Goal: Communication & Community: Participate in discussion

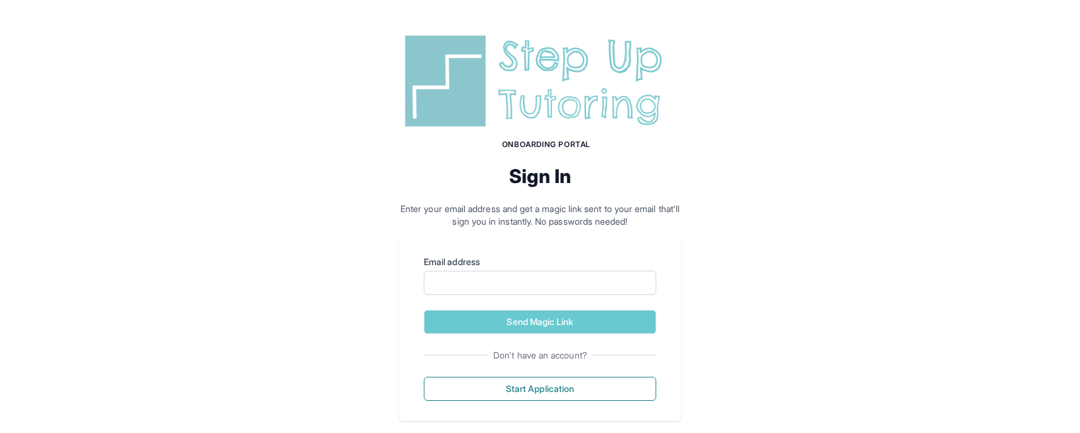
click at [564, 131] on img at bounding box center [539, 81] width 283 height 102
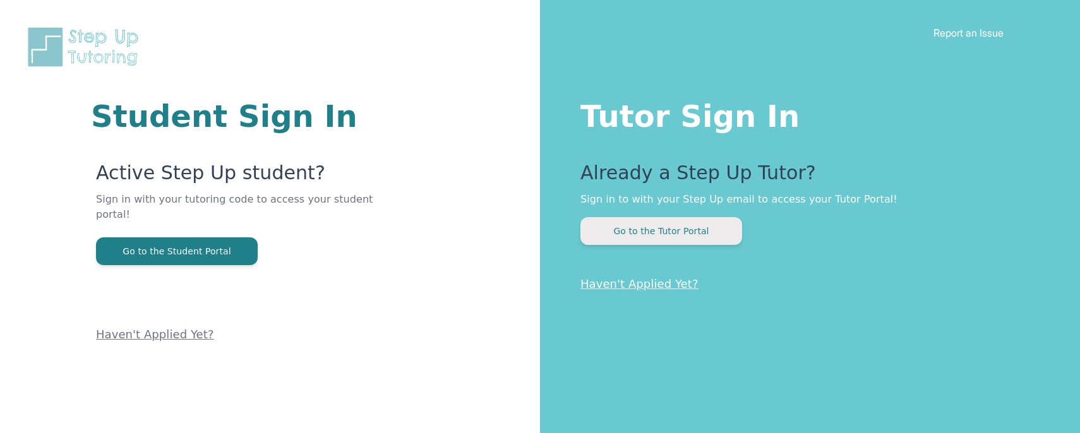
click at [645, 228] on button "Go to the Tutor Portal" at bounding box center [661, 231] width 162 height 28
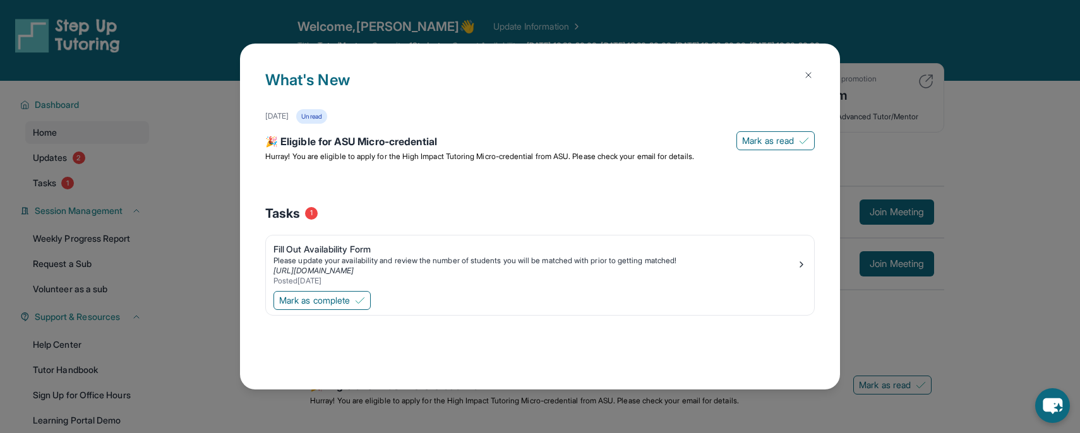
click at [812, 78] on img at bounding box center [808, 75] width 10 height 10
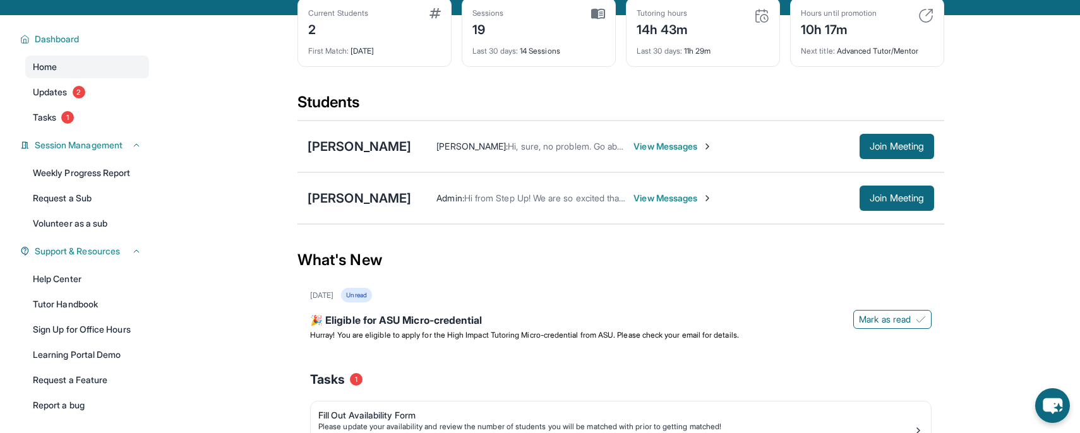
scroll to position [67, 0]
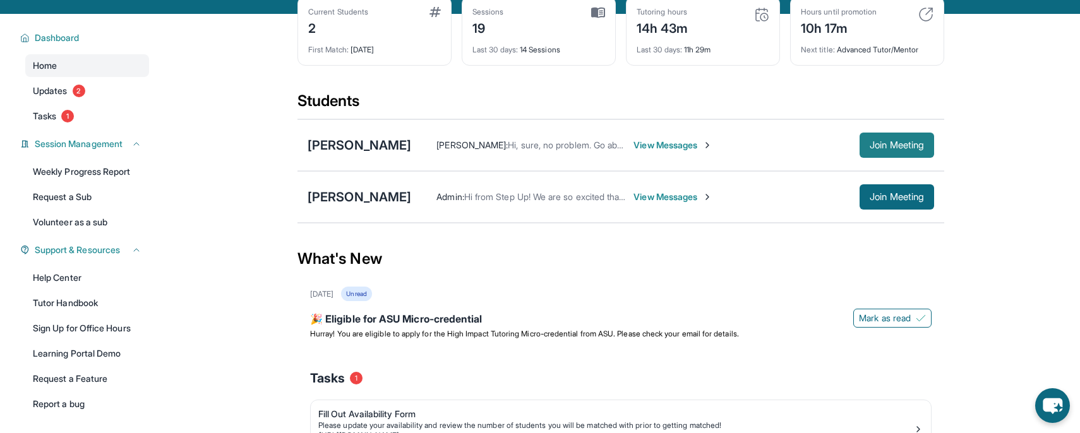
click at [897, 141] on span "Join Meeting" at bounding box center [896, 145] width 54 height 8
click at [693, 147] on span "View Messages" at bounding box center [672, 145] width 79 height 13
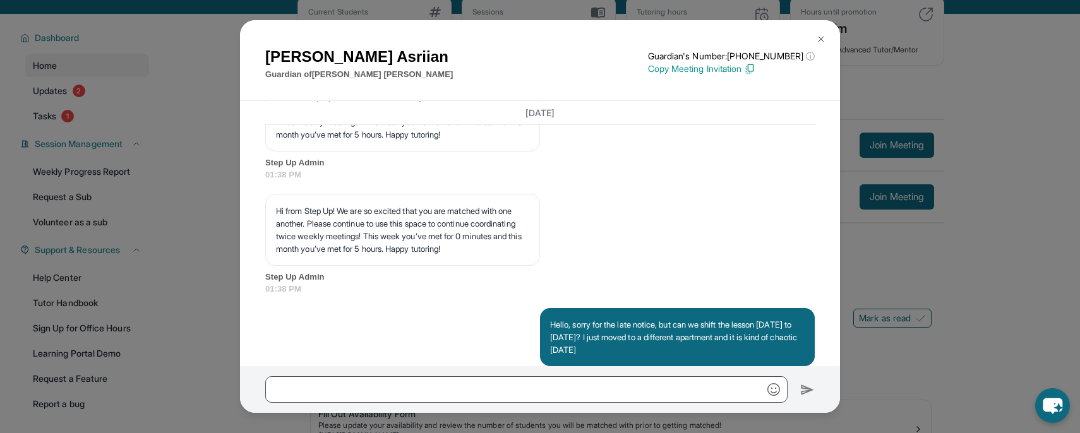
scroll to position [4626, 0]
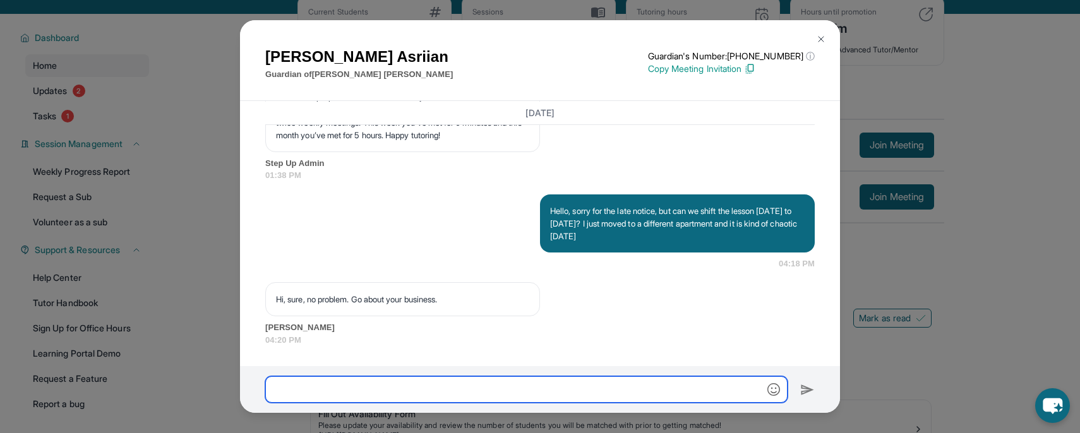
click at [597, 387] on input "text" at bounding box center [526, 389] width 522 height 27
type input "**********"
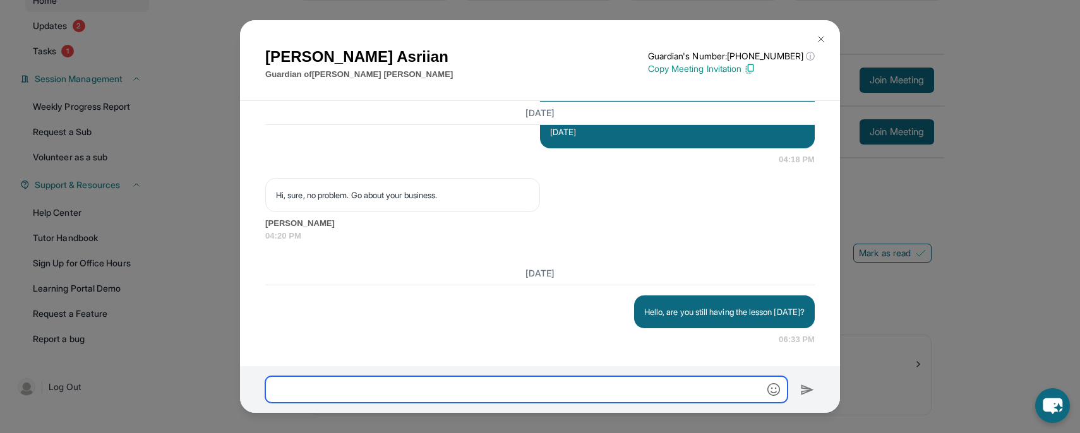
scroll to position [138, 0]
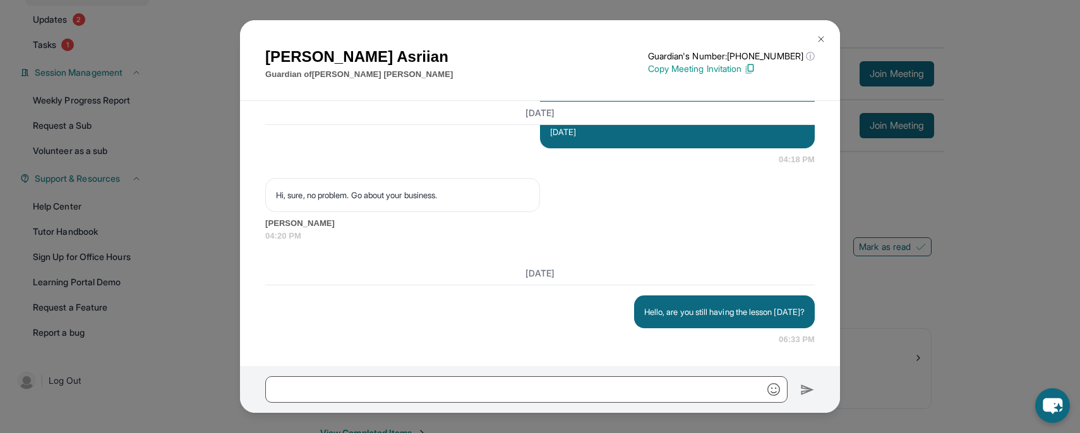
click at [818, 35] on img at bounding box center [821, 39] width 10 height 10
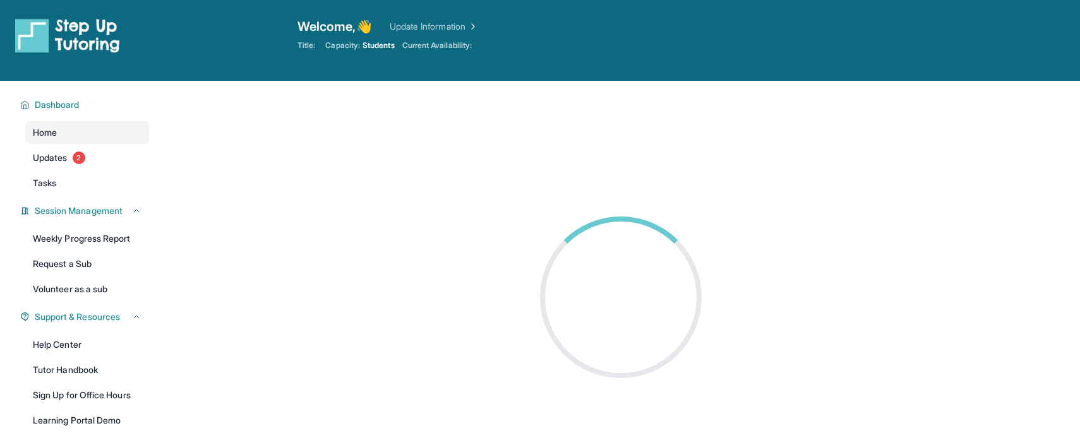
scroll to position [81, 0]
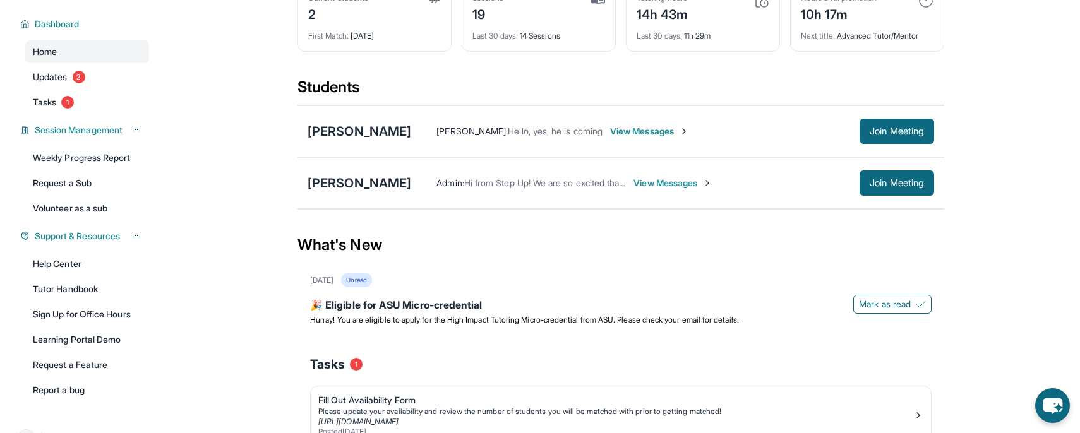
click at [658, 131] on span "View Messages" at bounding box center [649, 131] width 79 height 13
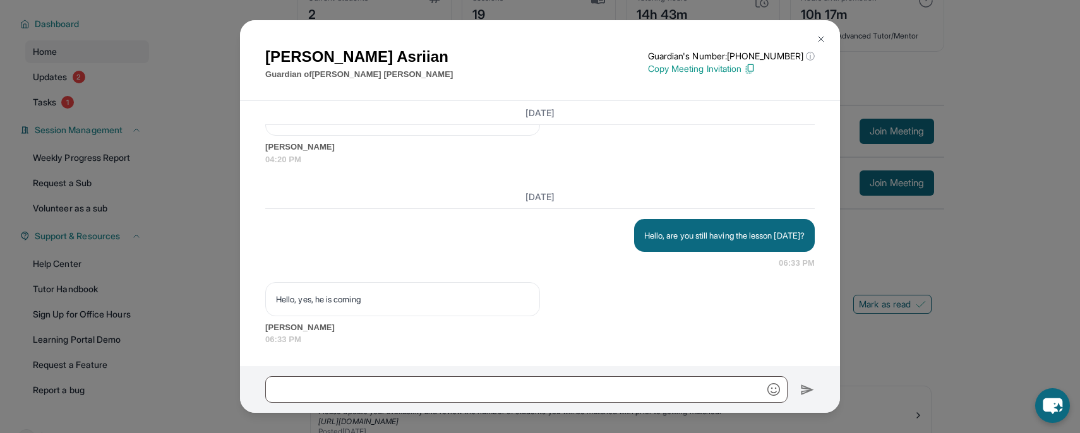
scroll to position [4806, 0]
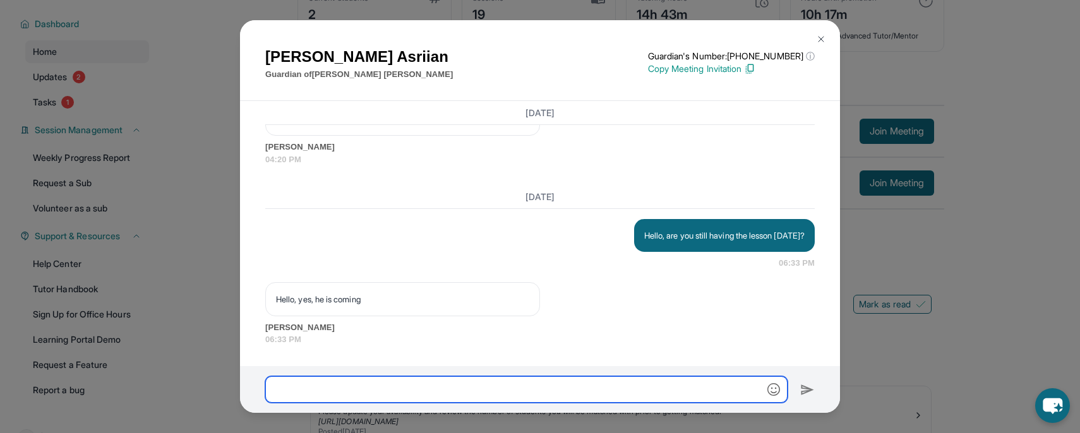
click at [631, 394] on input "text" at bounding box center [526, 389] width 522 height 27
type input "**********"
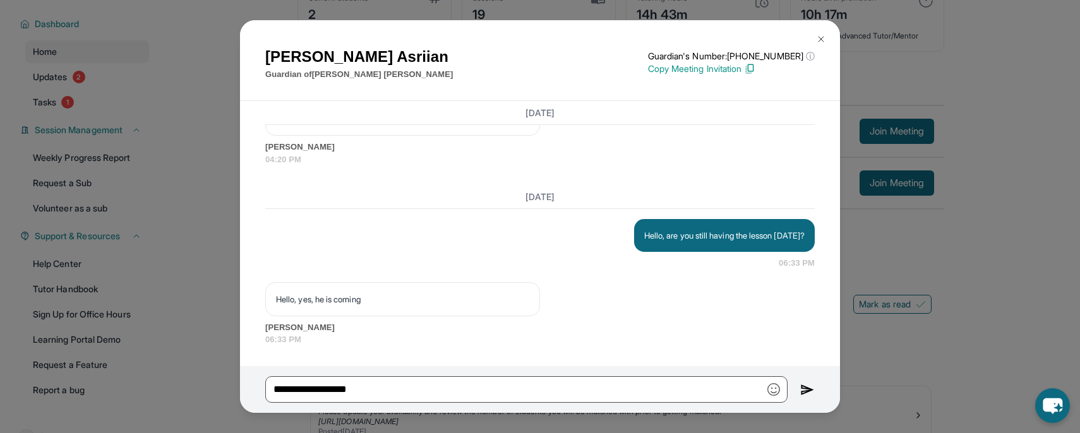
click at [808, 390] on img at bounding box center [807, 390] width 15 height 15
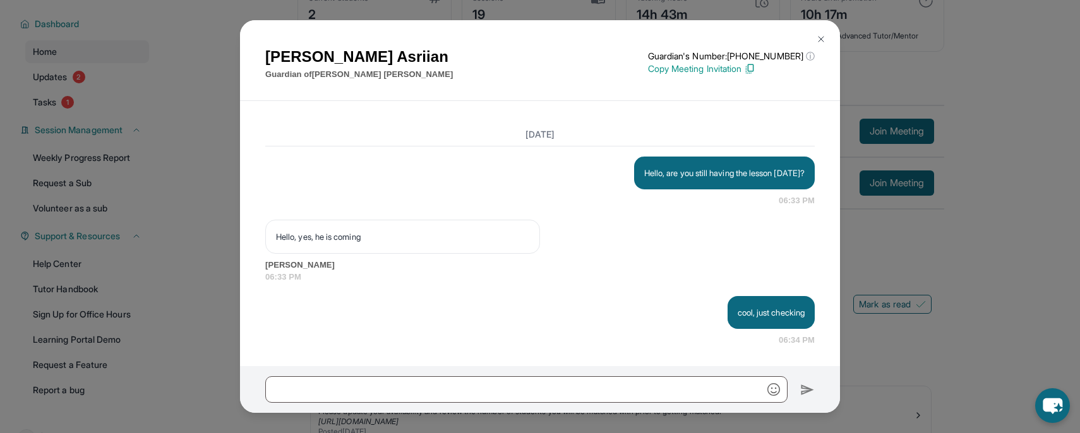
scroll to position [4869, 0]
click at [811, 44] on button at bounding box center [820, 39] width 25 height 25
